Goal: Task Accomplishment & Management: Use online tool/utility

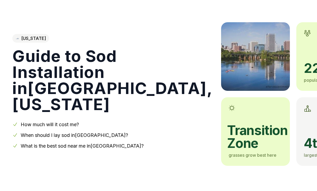
scroll to position [20, 0]
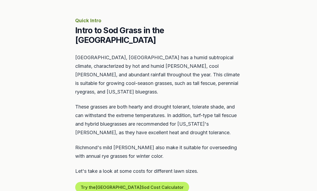
click at [99, 183] on button "Try the Richmond Sod Cost Calculator" at bounding box center [132, 188] width 114 height 11
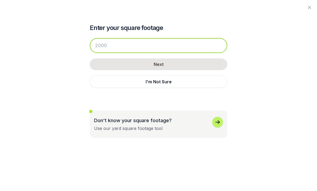
click at [107, 40] on input "number" at bounding box center [158, 45] width 137 height 15
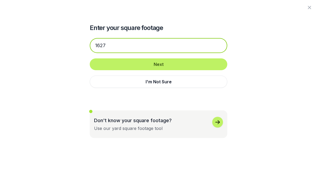
type input "1627"
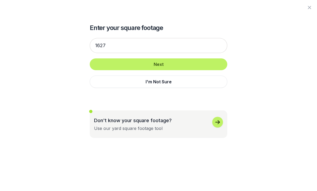
click at [121, 62] on button "Next" at bounding box center [158, 65] width 137 height 12
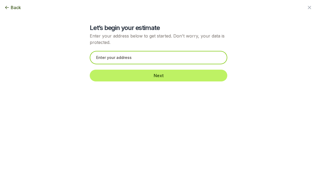
click at [95, 53] on input "text" at bounding box center [158, 57] width 137 height 13
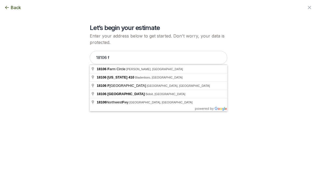
type input "[STREET_ADDRESS][PERSON_NAME]"
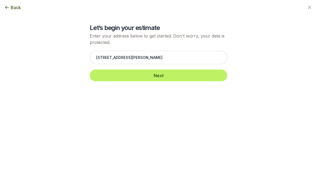
scroll to position [231, 0]
click at [111, 72] on button "Next" at bounding box center [158, 76] width 137 height 12
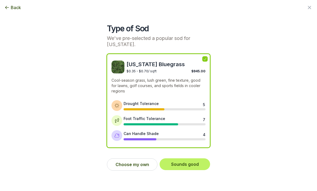
click at [133, 162] on button "Choose my own" at bounding box center [132, 165] width 50 height 12
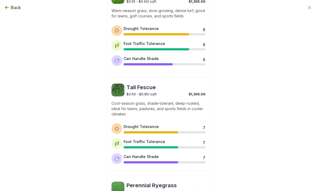
scroll to position [261, 0]
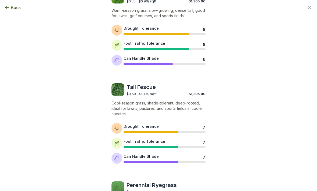
click at [132, 95] on span "$0.60 - $0.85 / sqft" at bounding box center [141, 94] width 30 height 4
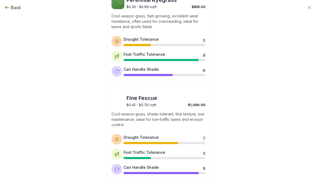
scroll to position [446, 0]
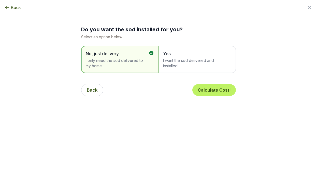
click at [214, 63] on span "I want the sod delivered and installed" at bounding box center [194, 63] width 63 height 11
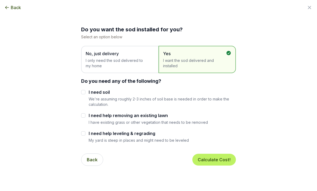
click at [86, 89] on div "I need soil We're assuming roughly 2-3 inches of soil base is needed in order t…" at bounding box center [158, 98] width 155 height 18
click at [81, 90] on input "I need soil" at bounding box center [83, 92] width 4 height 4
checkbox input "true"
click at [87, 115] on div "I need help removing an existing lawn I have existing grass or other vegetation…" at bounding box center [158, 118] width 155 height 13
click at [86, 114] on div "I need help removing an existing lawn I have existing grass or other vegetation…" at bounding box center [158, 118] width 155 height 13
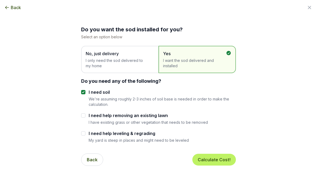
click at [83, 114] on input "I need help removing an existing lawn" at bounding box center [83, 116] width 4 height 4
checkbox input "true"
click at [216, 159] on button "Calculate Cost!" at bounding box center [213, 160] width 43 height 12
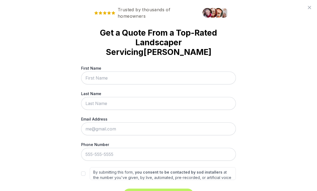
scroll to position [229, 0]
click at [305, 11] on div "Trusted by thousands of homeowners Get a Quote From a Top-Rated Landscaper Serv…" at bounding box center [158, 95] width 317 height 191
click at [309, 9] on icon at bounding box center [309, 7] width 6 height 6
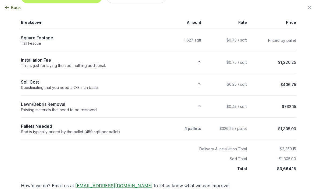
scroll to position [63, 0]
click at [34, 159] on th "Sod Total" at bounding box center [135, 157] width 229 height 10
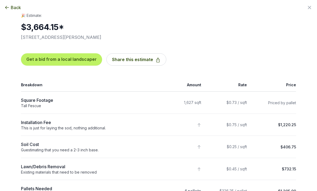
scroll to position [0, 0]
